Goal: Information Seeking & Learning: Understand process/instructions

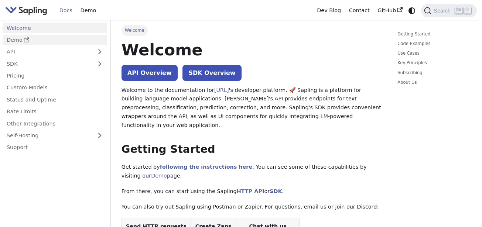
click at [38, 42] on link "Demo" at bounding box center [55, 40] width 105 height 11
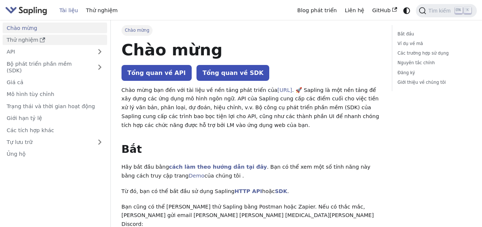
click at [40, 39] on icon "Thanh bên tài liệu" at bounding box center [42, 39] width 5 height 5
